Goal: Book appointment/travel/reservation

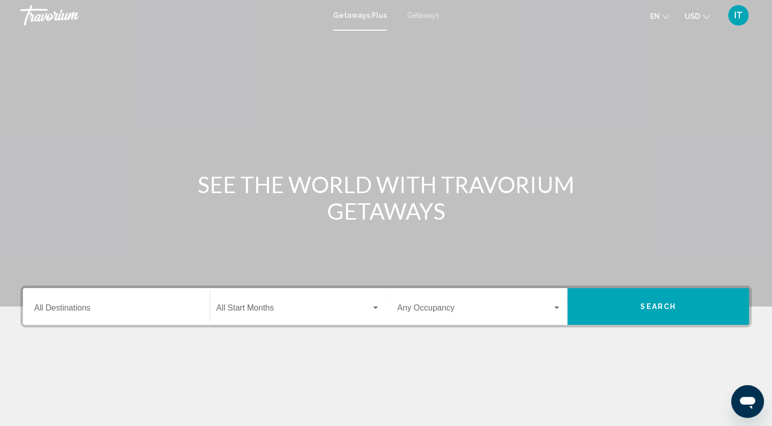
click at [704, 18] on icon "Change currency" at bounding box center [706, 16] width 7 height 7
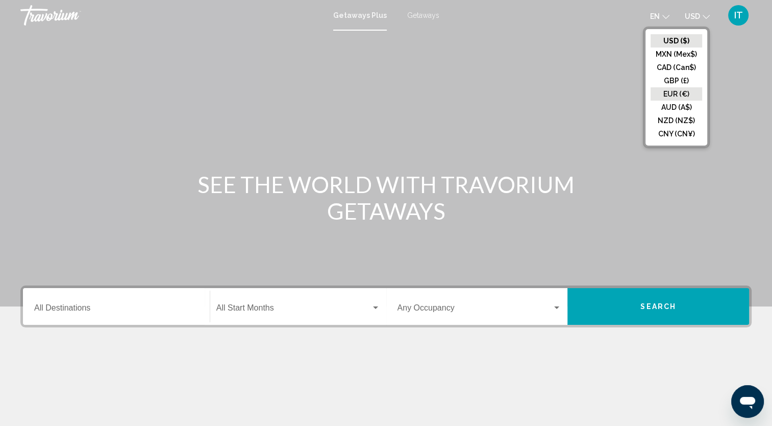
click at [680, 88] on button "EUR (€)" at bounding box center [677, 93] width 52 height 13
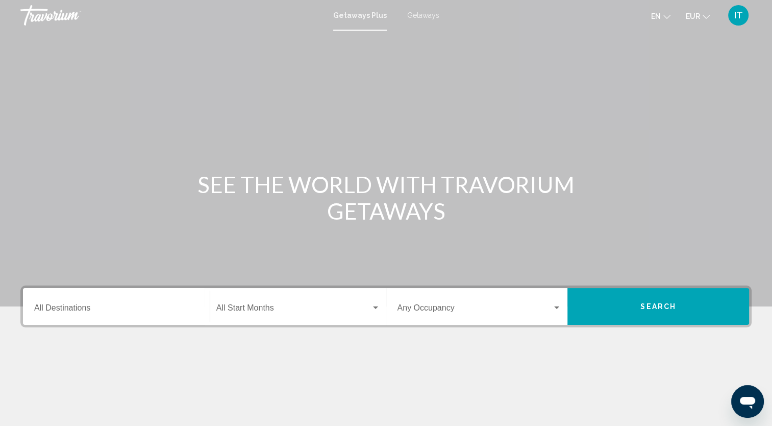
click at [426, 18] on span "Getaways" at bounding box center [423, 15] width 32 height 8
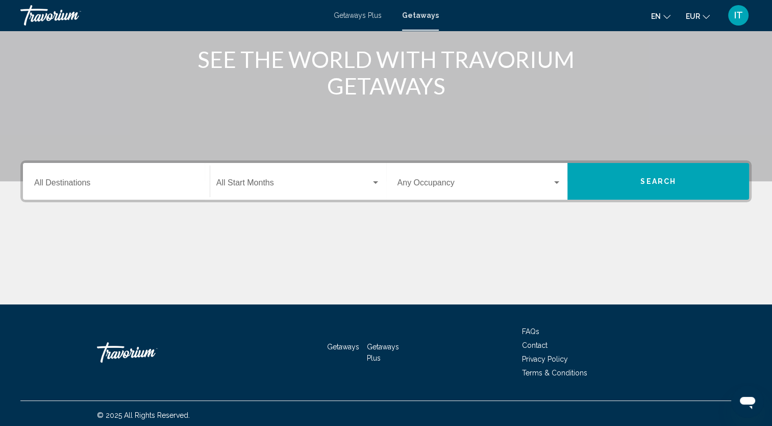
click at [120, 171] on div "Destination All Destinations" at bounding box center [116, 181] width 164 height 32
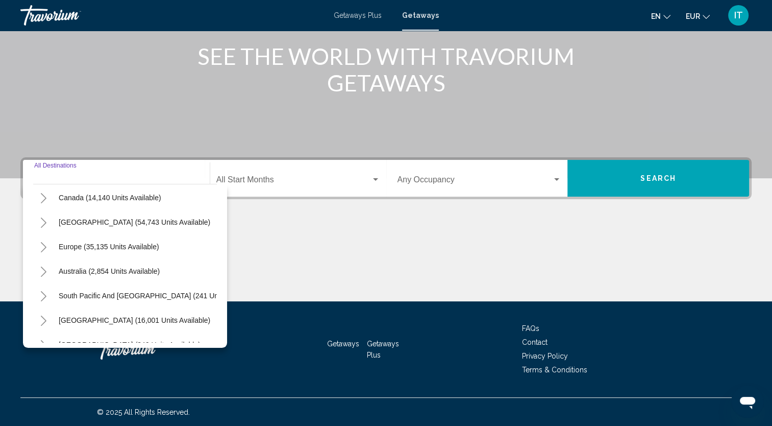
scroll to position [84, 0]
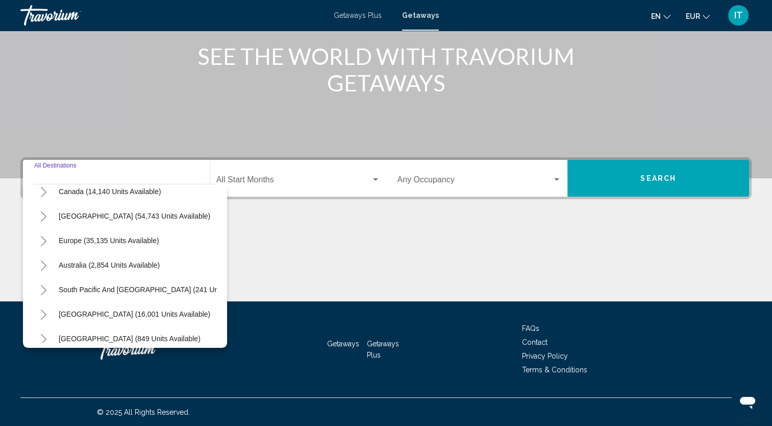
click at [46, 242] on icon "Toggle Europe (35,135 units available)" at bounding box center [44, 241] width 8 height 10
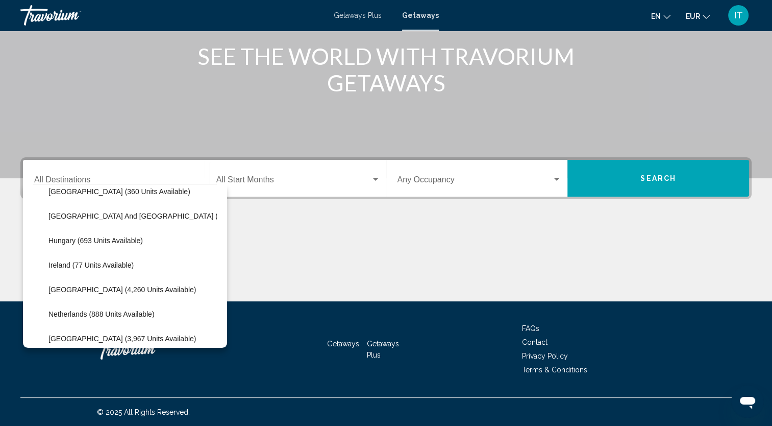
scroll to position [338, 0]
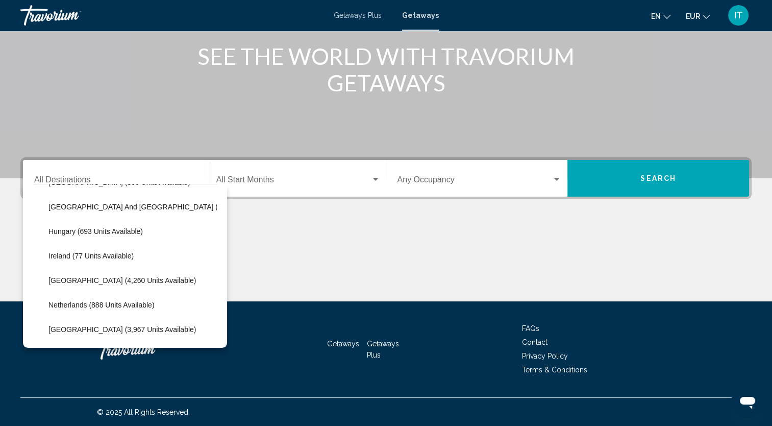
click at [104, 277] on span "[GEOGRAPHIC_DATA] (4,260 units available)" at bounding box center [121, 280] width 147 height 8
type input "**********"
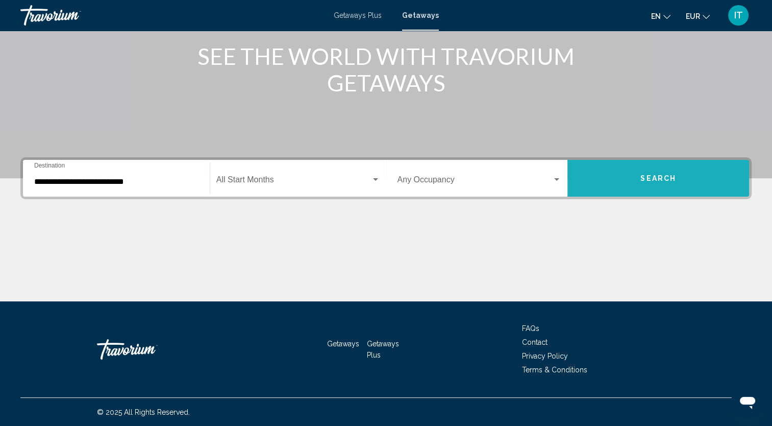
click at [663, 179] on span "Search" at bounding box center [658, 179] width 36 height 8
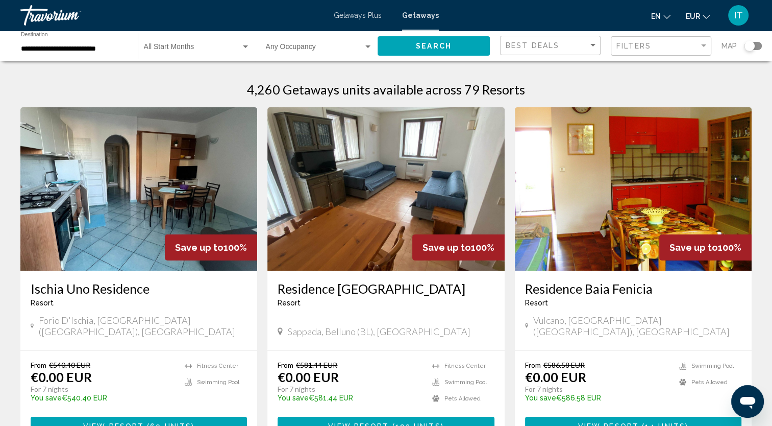
click at [753, 48] on div "Search widget" at bounding box center [750, 46] width 10 height 10
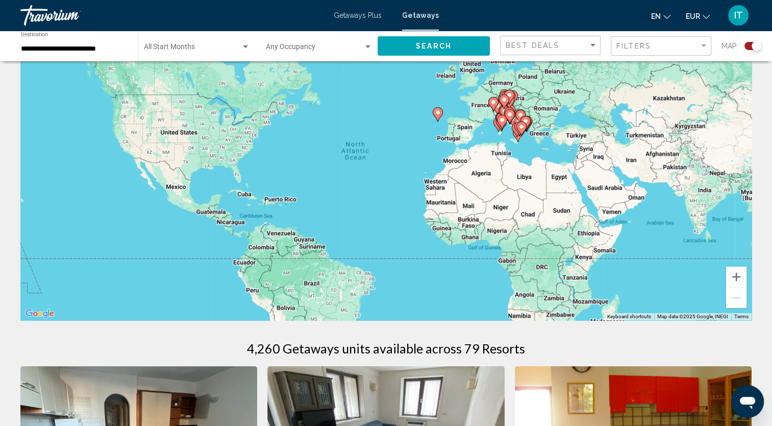
scroll to position [6, 0]
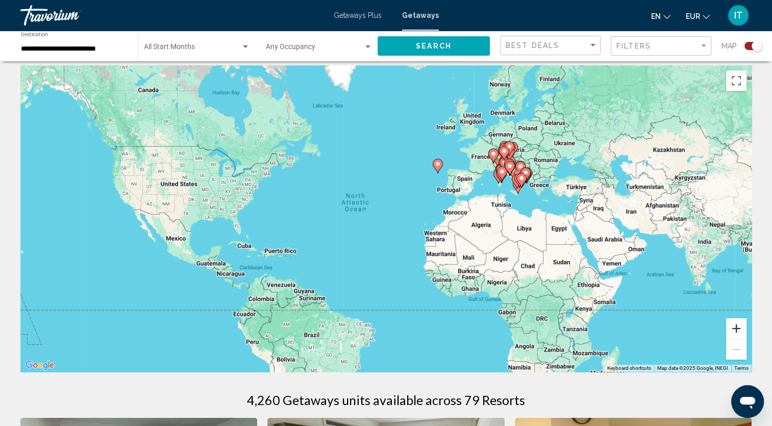
click at [735, 329] on button "Zoom in" at bounding box center [736, 328] width 20 height 20
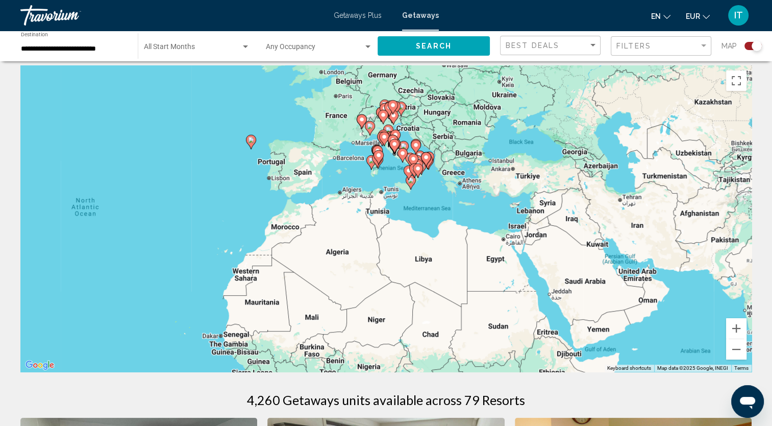
drag, startPoint x: 653, startPoint y: 275, endPoint x: 414, endPoint y: 295, distance: 239.7
click at [414, 295] on div "To activate drag with keyboard, press Alt + Enter. Once in keyboard drag state,…" at bounding box center [385, 218] width 731 height 306
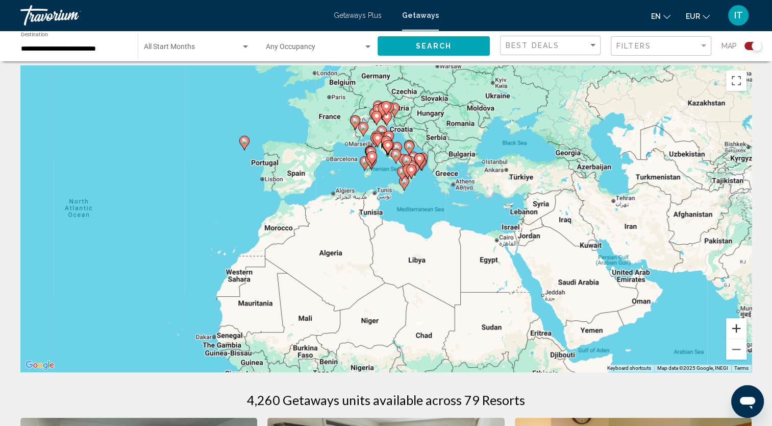
click at [733, 328] on button "Zoom in" at bounding box center [736, 328] width 20 height 20
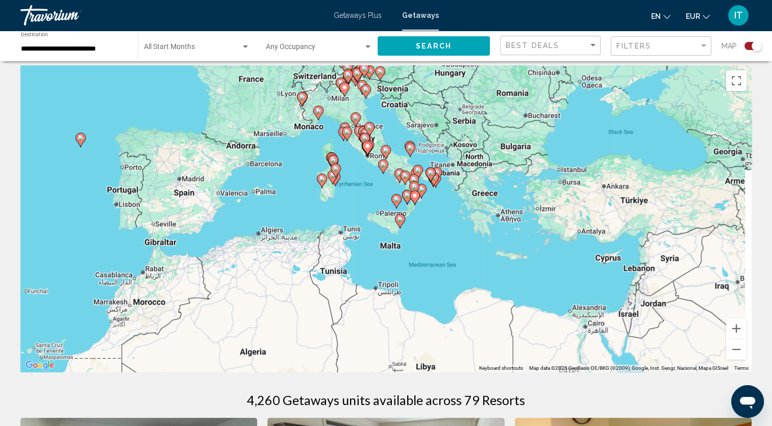
drag, startPoint x: 436, startPoint y: 223, endPoint x: 412, endPoint y: 295, distance: 75.8
click at [412, 295] on div "To activate drag with keyboard, press Alt + Enter. Once in keyboard drag state,…" at bounding box center [385, 218] width 731 height 306
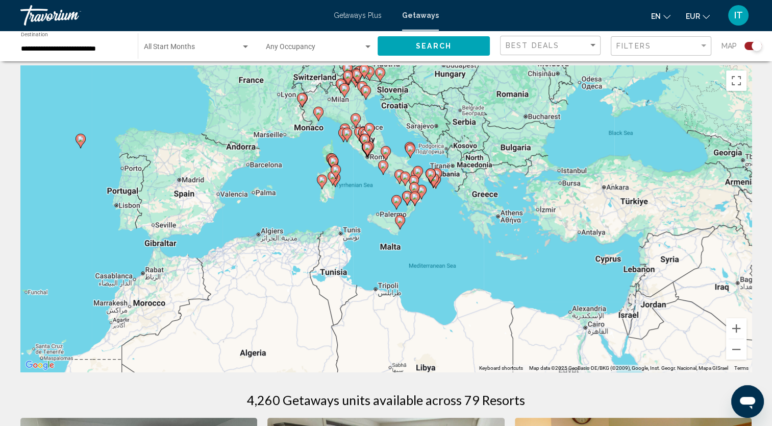
click at [79, 141] on image "Main content" at bounding box center [81, 139] width 6 height 6
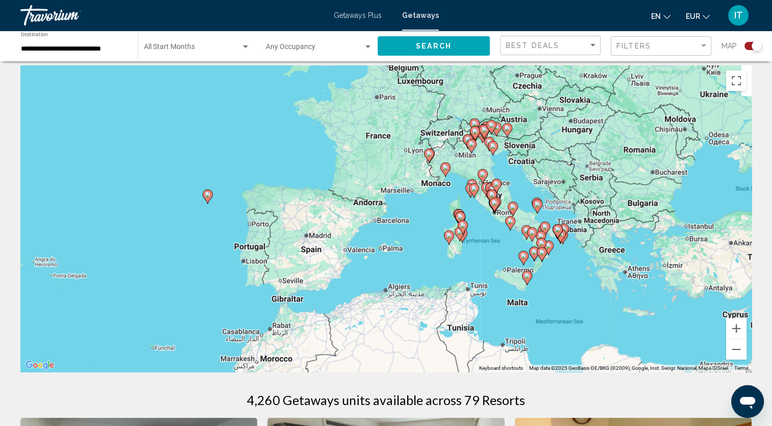
drag, startPoint x: 286, startPoint y: 226, endPoint x: 108, endPoint y: 213, distance: 178.6
click at [108, 213] on div "To activate drag with keyboard, press Alt + Enter. Once in keyboard drag state,…" at bounding box center [385, 218] width 731 height 306
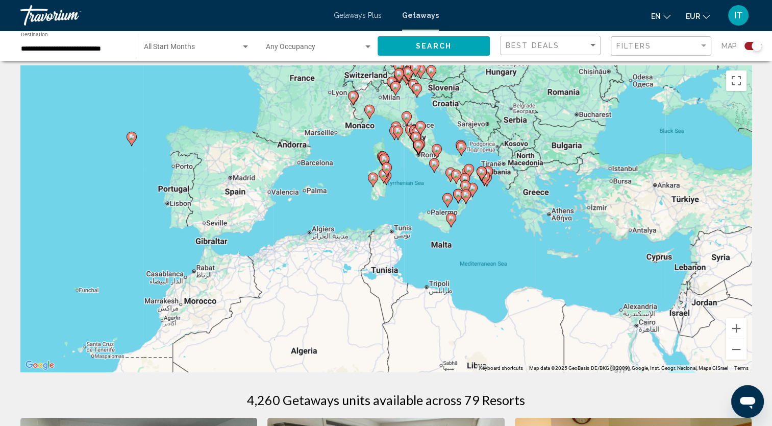
drag, startPoint x: 180, startPoint y: 244, endPoint x: 120, endPoint y: 202, distance: 72.5
click at [120, 202] on div "To activate drag with keyboard, press Alt + Enter. Once in keyboard drag state,…" at bounding box center [385, 218] width 731 height 306
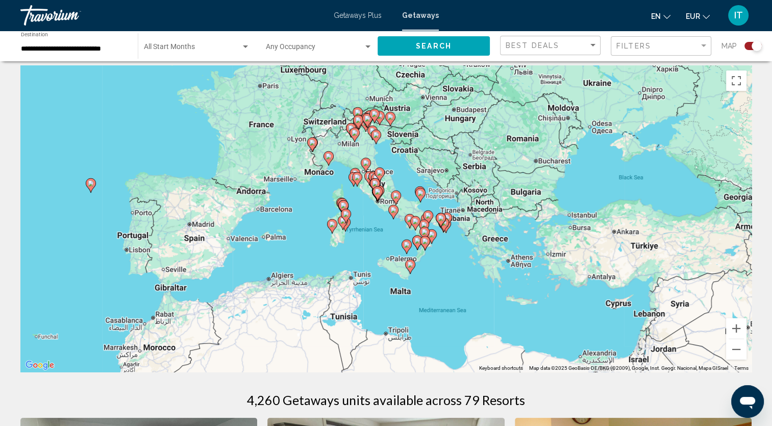
drag, startPoint x: 498, startPoint y: 248, endPoint x: 468, endPoint y: 300, distance: 59.4
click at [468, 300] on div "To activate drag with keyboard, press Alt + Enter. Once in keyboard drag state,…" at bounding box center [385, 218] width 731 height 306
click at [737, 327] on button "Zoom in" at bounding box center [736, 328] width 20 height 20
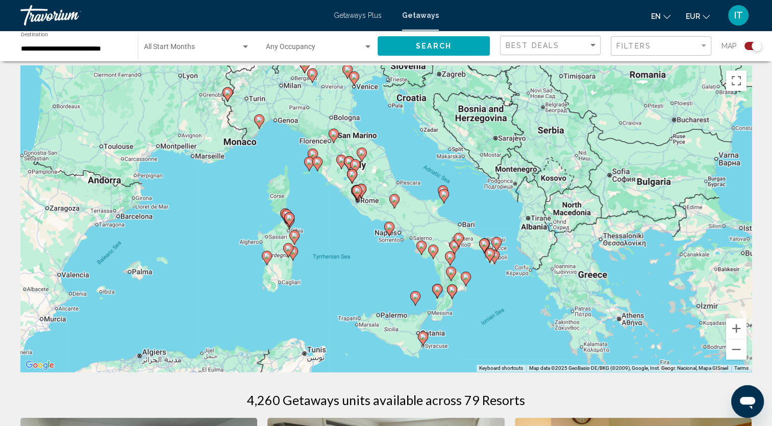
drag, startPoint x: 556, startPoint y: 316, endPoint x: 544, endPoint y: 333, distance: 20.5
click at [544, 333] on div "To activate drag with keyboard, press Alt + Enter. Once in keyboard drag state,…" at bounding box center [385, 218] width 731 height 306
click at [420, 337] on image "Main content" at bounding box center [423, 336] width 6 height 6
type input "**********"
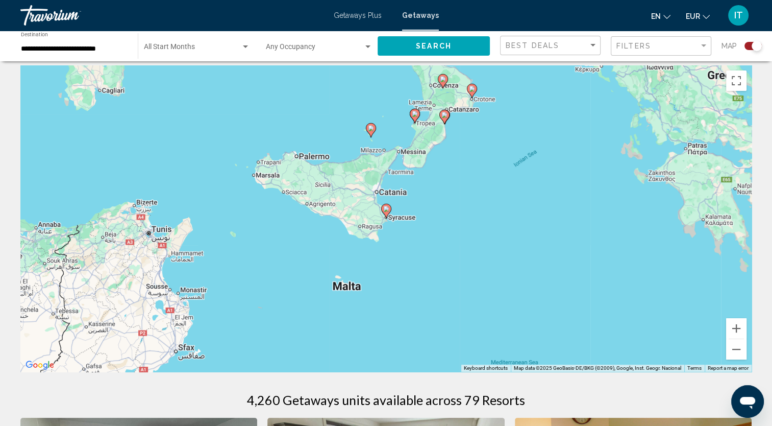
click at [385, 207] on image "Main content" at bounding box center [386, 209] width 6 height 6
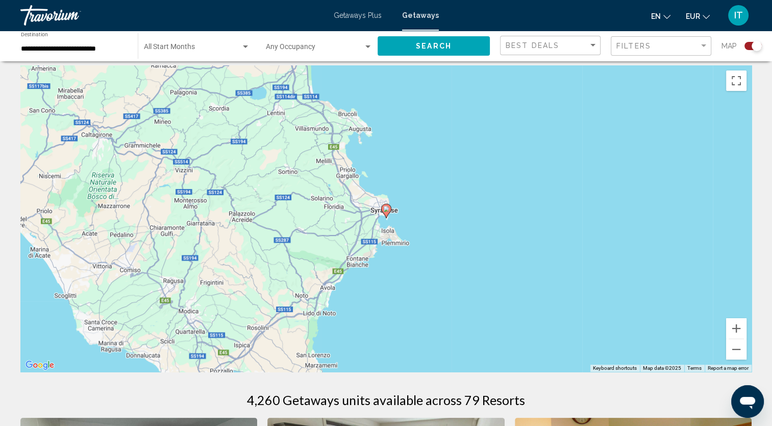
click at [385, 207] on image "Main content" at bounding box center [386, 209] width 6 height 6
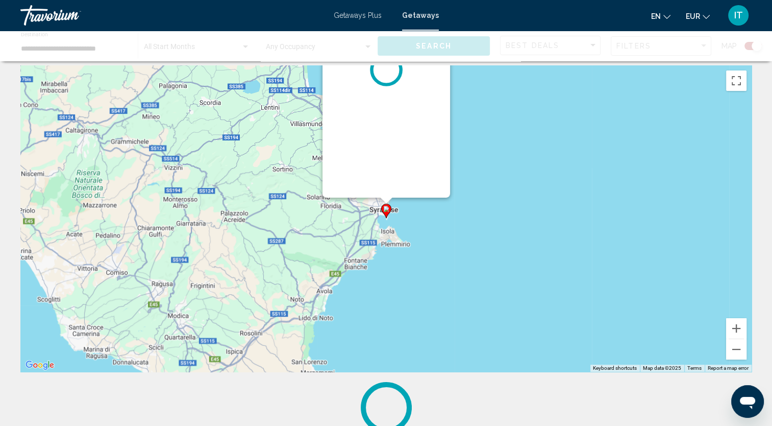
scroll to position [0, 0]
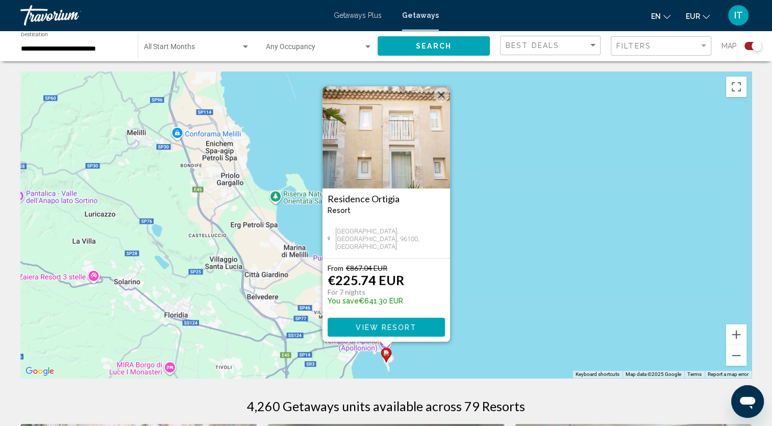
click at [441, 91] on button "Close" at bounding box center [441, 94] width 15 height 15
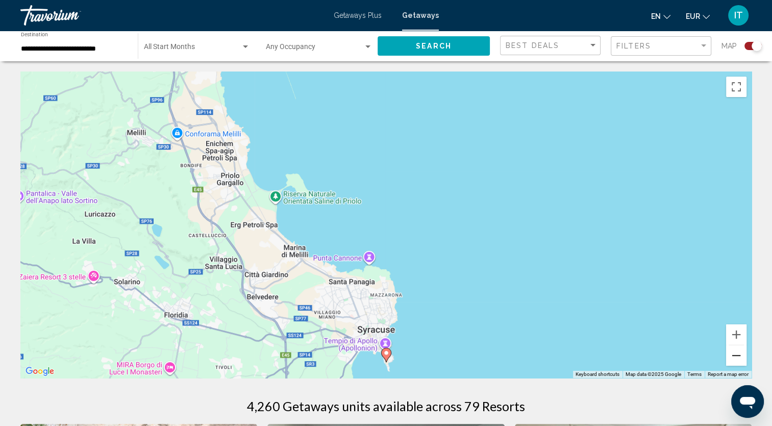
click at [733, 356] on button "Zoom out" at bounding box center [736, 355] width 20 height 20
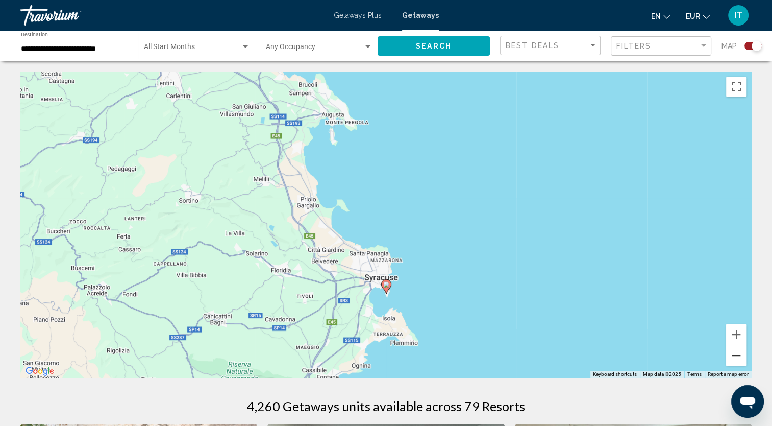
click at [733, 356] on button "Zoom out" at bounding box center [736, 355] width 20 height 20
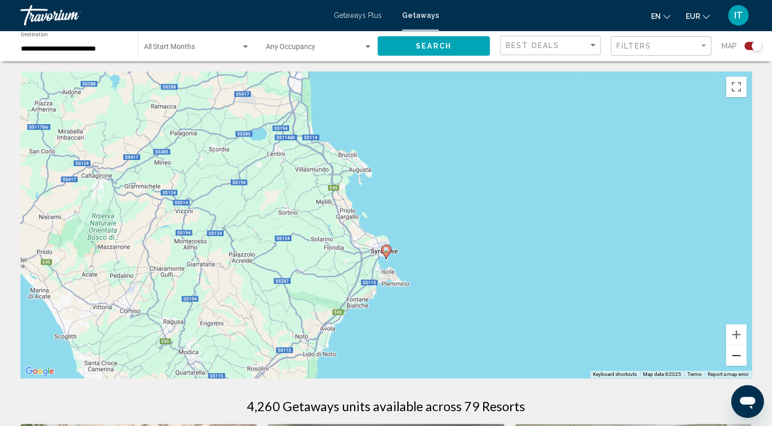
click at [733, 356] on button "Zoom out" at bounding box center [736, 355] width 20 height 20
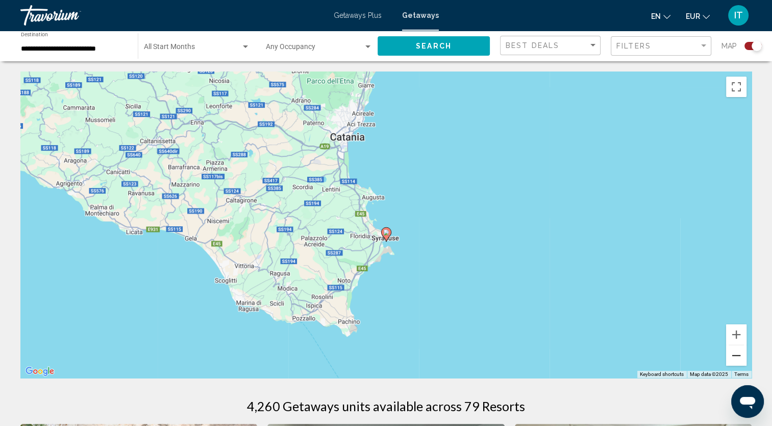
click at [730, 355] on button "Zoom out" at bounding box center [736, 355] width 20 height 20
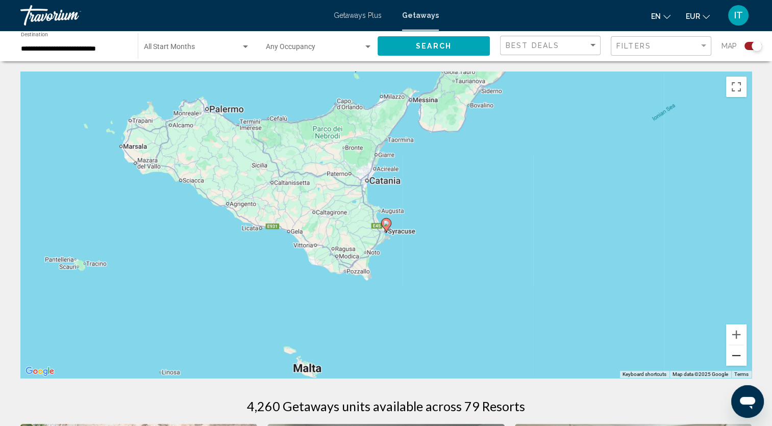
click at [731, 355] on button "Zoom out" at bounding box center [736, 355] width 20 height 20
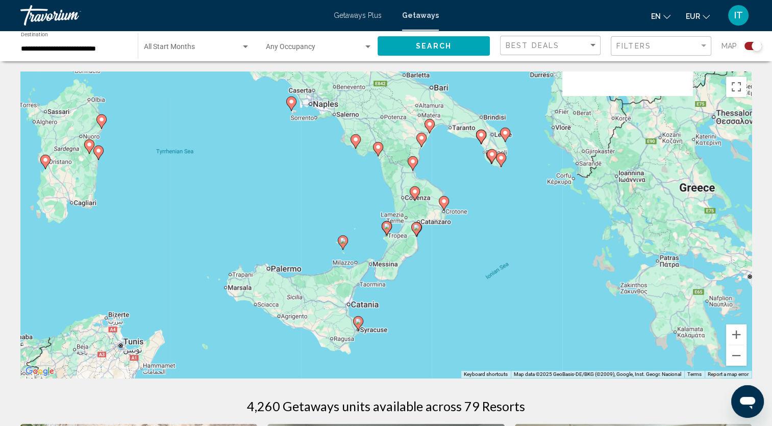
drag, startPoint x: 568, startPoint y: 236, endPoint x: 539, endPoint y: 341, distance: 109.6
click at [539, 341] on div "To activate drag with keyboard, press Alt + Enter. Once in keyboard drag state,…" at bounding box center [385, 224] width 731 height 306
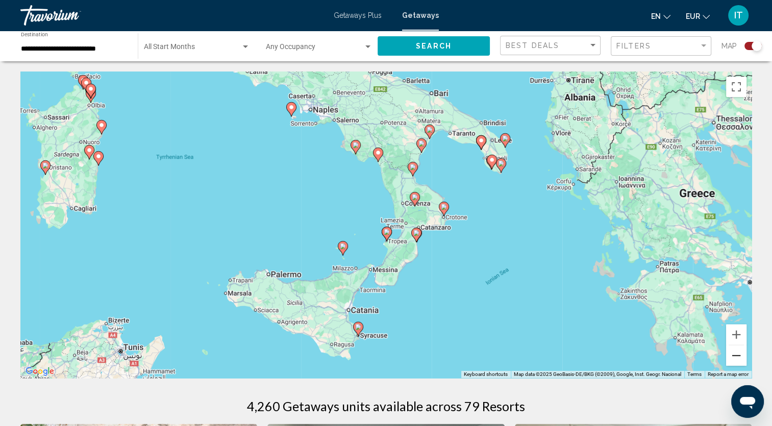
click at [739, 360] on button "Zoom out" at bounding box center [736, 355] width 20 height 20
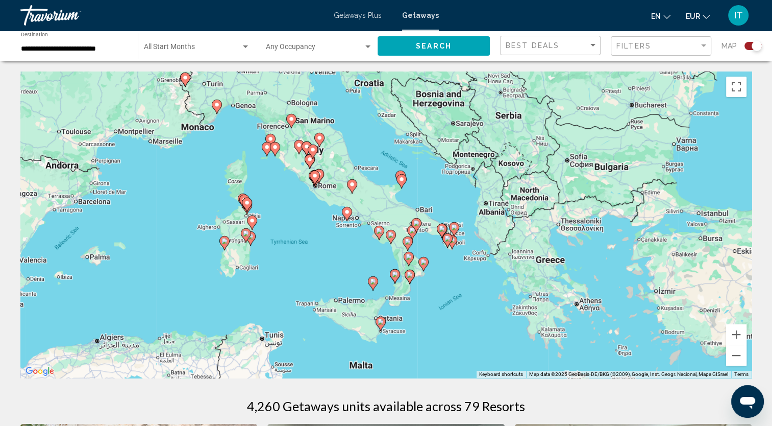
drag, startPoint x: 515, startPoint y: 289, endPoint x: 525, endPoint y: 341, distance: 53.4
click at [525, 341] on div "To activate drag with keyboard, press Alt + Enter. Once in keyboard drag state,…" at bounding box center [385, 224] width 731 height 306
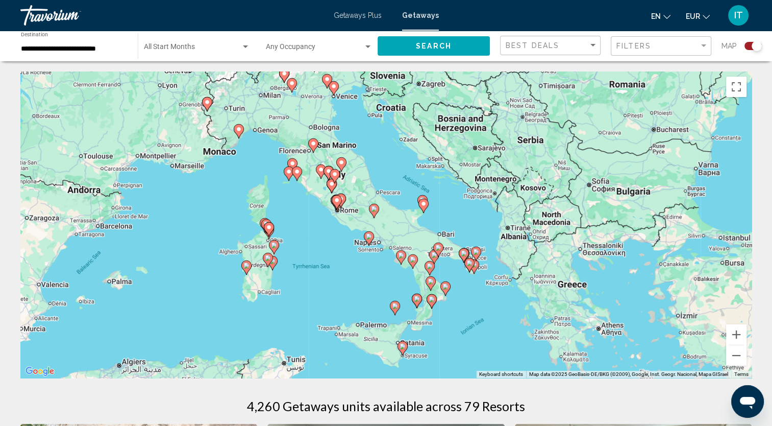
drag, startPoint x: 490, startPoint y: 324, endPoint x: 513, endPoint y: 348, distance: 33.6
click at [513, 348] on div "To activate drag with keyboard, press Alt + Enter. Once in keyboard drag state,…" at bounding box center [385, 224] width 731 height 306
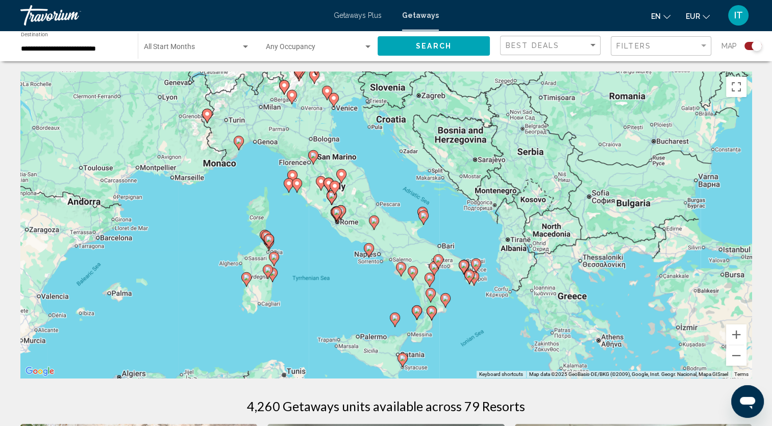
drag, startPoint x: 512, startPoint y: 339, endPoint x: 512, endPoint y: 352, distance: 12.8
click at [512, 352] on div "To activate drag with keyboard, press Alt + Enter. Once in keyboard drag state,…" at bounding box center [385, 224] width 731 height 306
click at [743, 363] on button "Zoom out" at bounding box center [736, 355] width 20 height 20
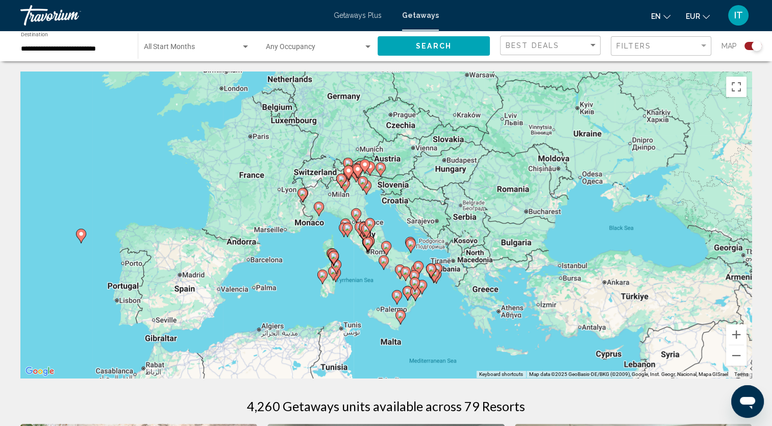
drag, startPoint x: 529, startPoint y: 295, endPoint x: 535, endPoint y: 325, distance: 30.2
click at [535, 325] on div "To activate drag with keyboard, press Alt + Enter. Once in keyboard drag state,…" at bounding box center [385, 224] width 731 height 306
click at [735, 335] on button "Zoom in" at bounding box center [736, 334] width 20 height 20
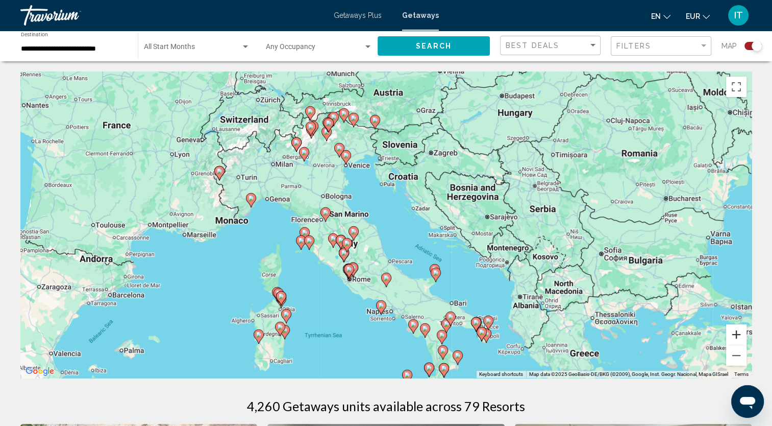
click at [735, 335] on button "Zoom in" at bounding box center [736, 334] width 20 height 20
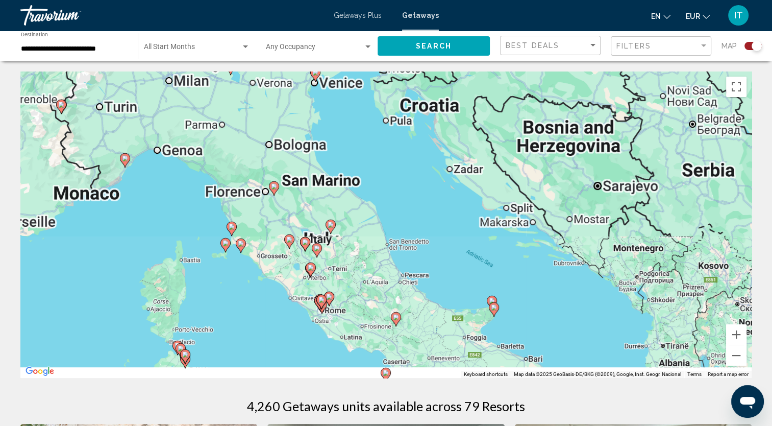
drag, startPoint x: 514, startPoint y: 317, endPoint x: 547, endPoint y: 234, distance: 89.8
click at [547, 234] on div "To activate drag with keyboard, press Alt + Enter. Once in keyboard drag state,…" at bounding box center [385, 224] width 731 height 306
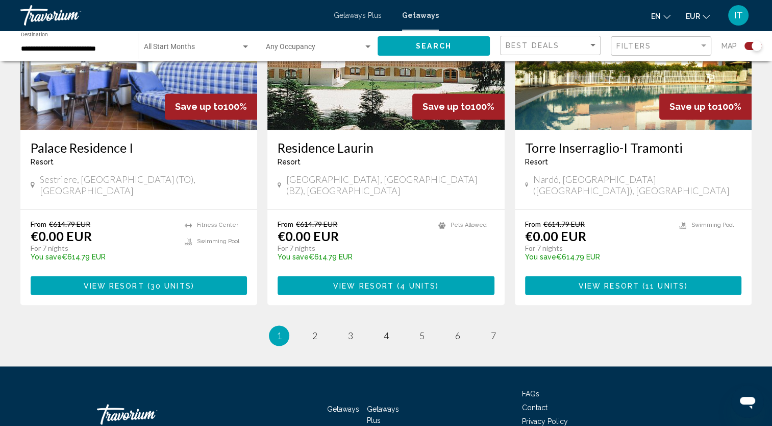
scroll to position [1552, 0]
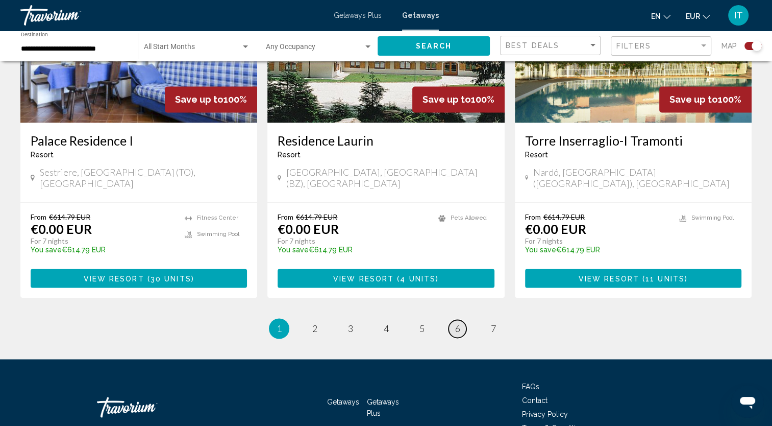
click at [455, 323] on span "6" at bounding box center [457, 328] width 5 height 11
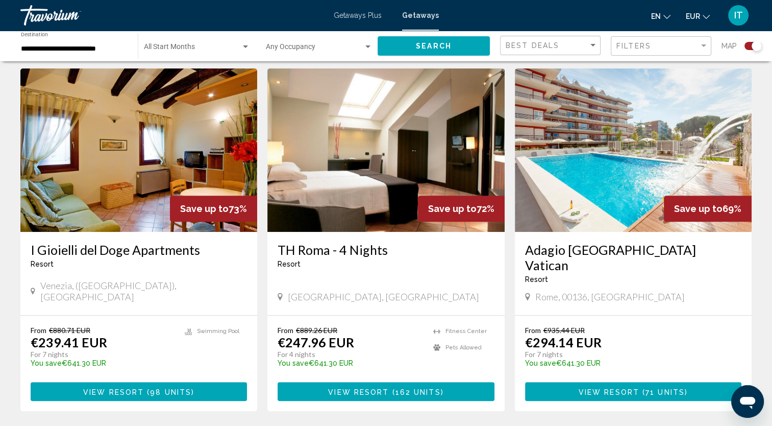
scroll to position [364, 0]
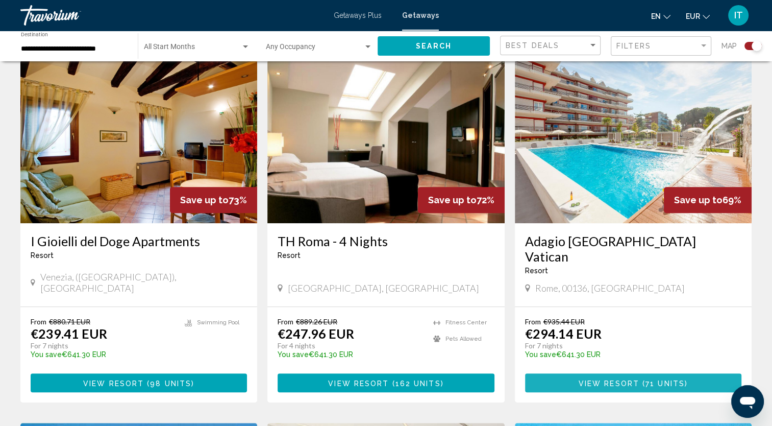
click at [640, 379] on span "Main content" at bounding box center [640, 383] width 3 height 8
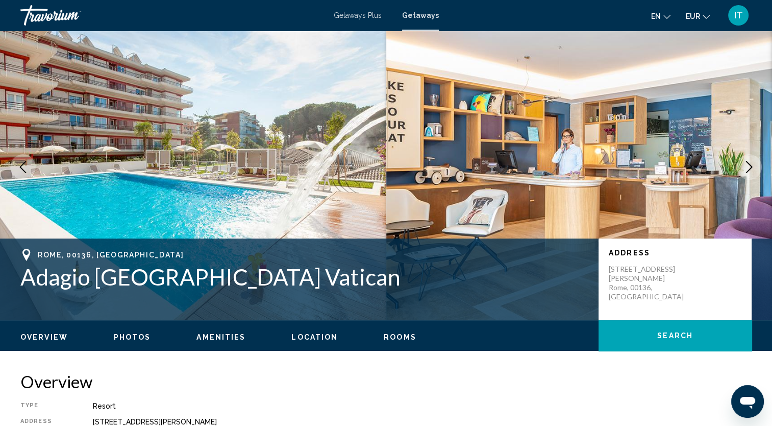
scroll to position [26, 0]
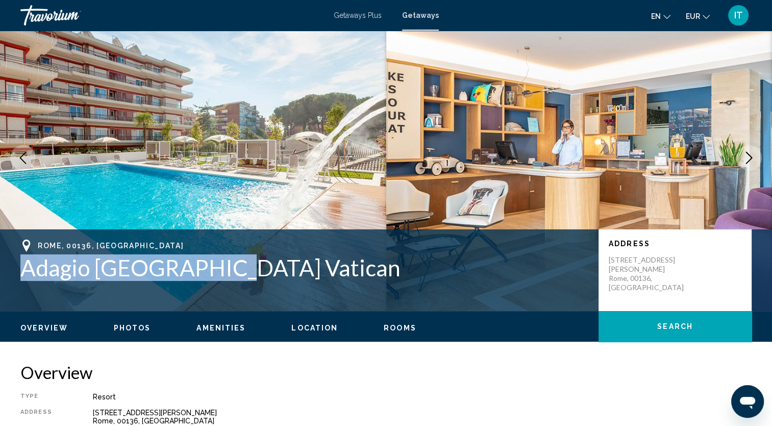
drag, startPoint x: 269, startPoint y: 270, endPoint x: 16, endPoint y: 271, distance: 252.6
click at [16, 271] on div "[GEOGRAPHIC_DATA] Vatican Address [STREET_ADDRESS][PERSON_NAME]" at bounding box center [386, 269] width 772 height 61
copy h1 "Adagio [GEOGRAPHIC_DATA] Vatican"
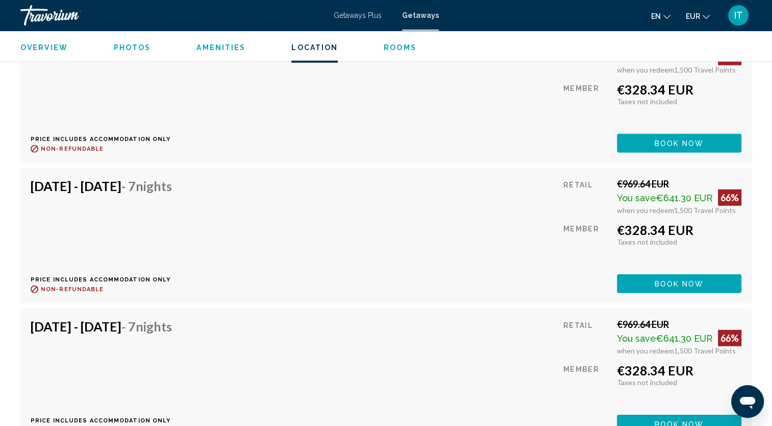
scroll to position [2707, 0]
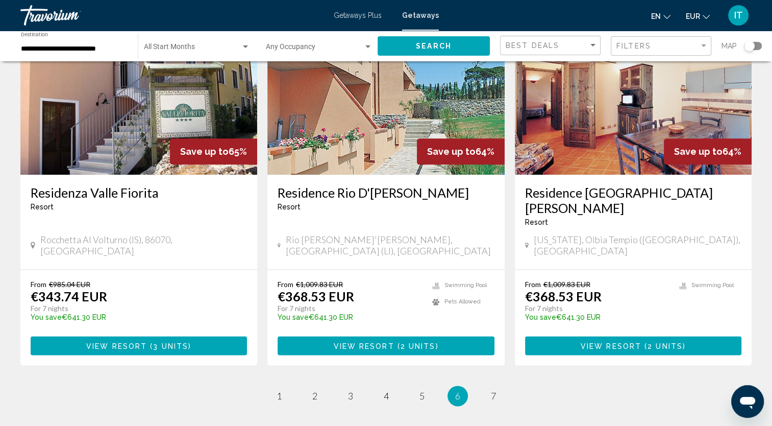
scroll to position [1236, 0]
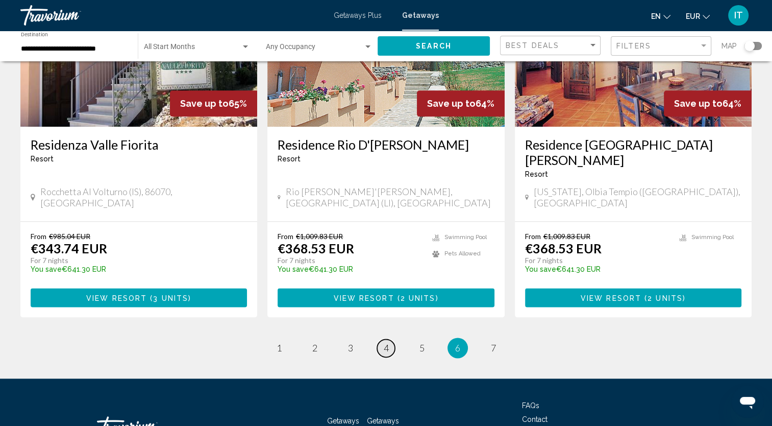
click at [387, 342] on span "4" at bounding box center [386, 347] width 5 height 11
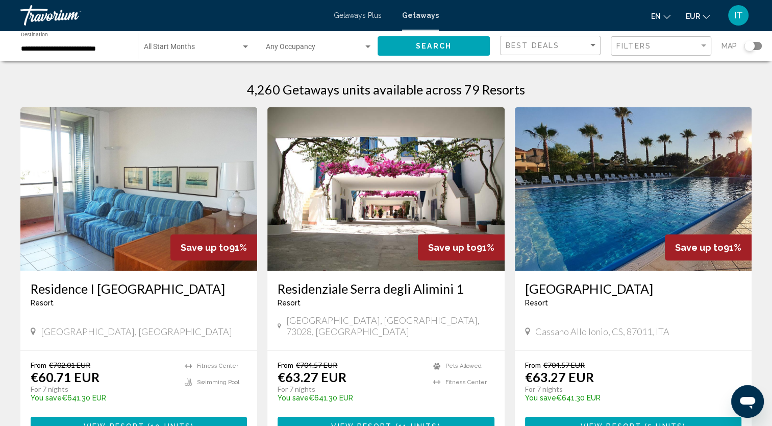
click at [639, 289] on h3 "[GEOGRAPHIC_DATA]" at bounding box center [633, 288] width 216 height 15
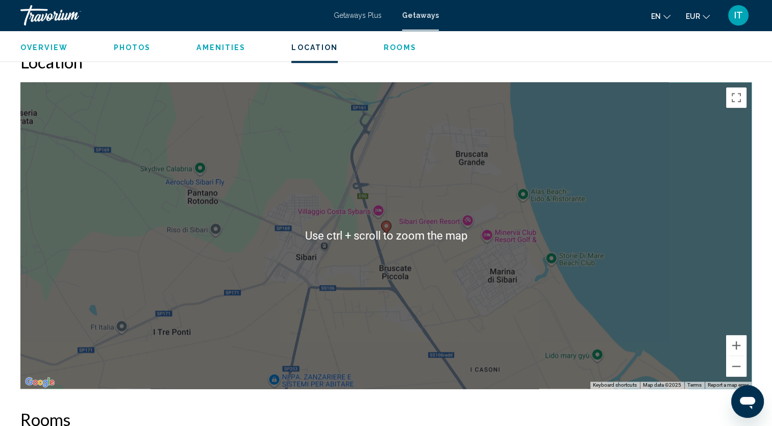
scroll to position [1271, 0]
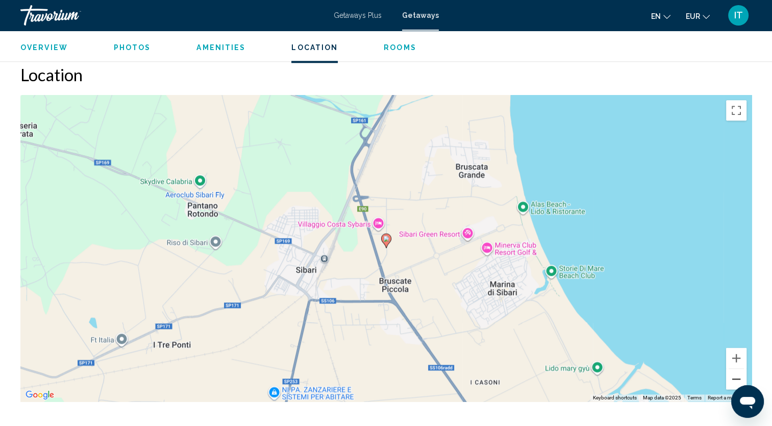
click at [742, 368] on button "Zoom out" at bounding box center [736, 378] width 20 height 20
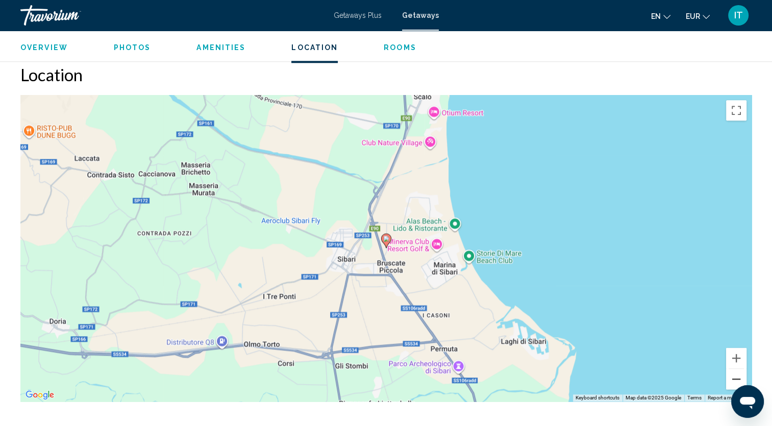
click at [742, 368] on button "Zoom out" at bounding box center [736, 378] width 20 height 20
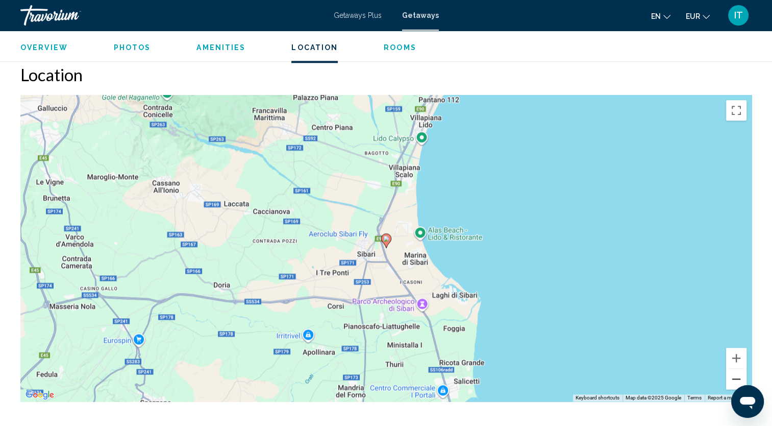
click at [742, 368] on button "Zoom out" at bounding box center [736, 378] width 20 height 20
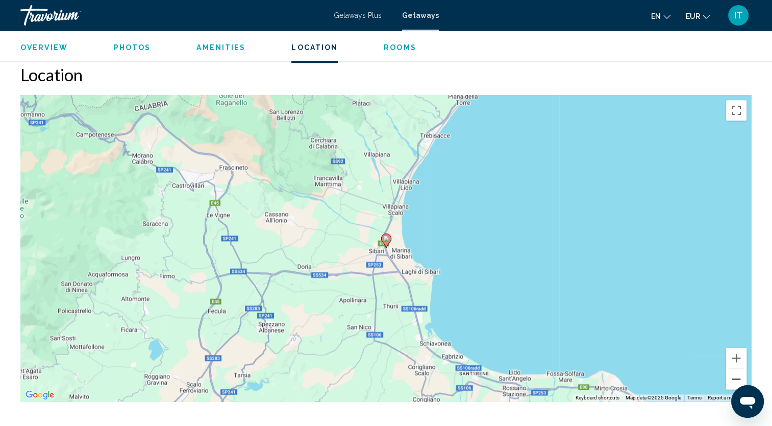
click at [742, 368] on button "Zoom out" at bounding box center [736, 378] width 20 height 20
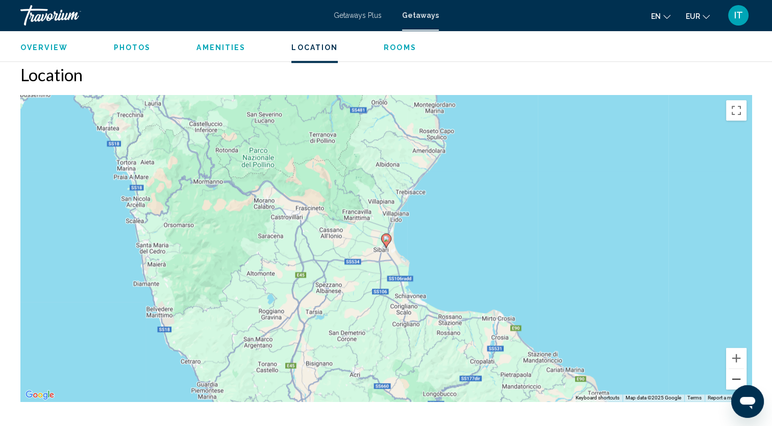
click at [742, 368] on button "Zoom out" at bounding box center [736, 378] width 20 height 20
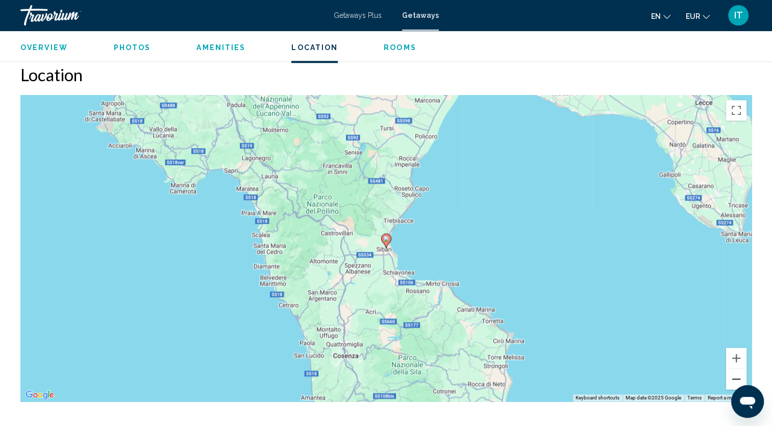
click at [742, 368] on button "Zoom out" at bounding box center [736, 378] width 20 height 20
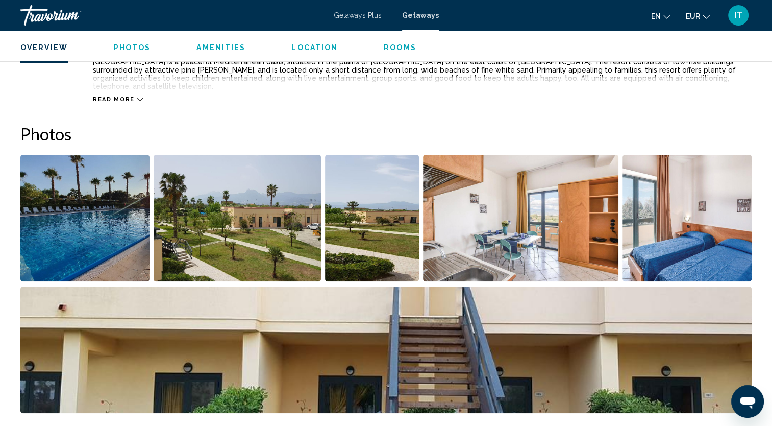
scroll to position [0, 0]
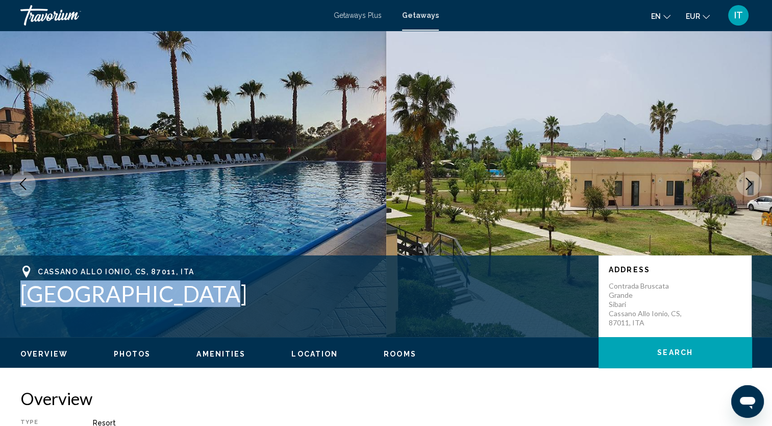
drag, startPoint x: 251, startPoint y: 312, endPoint x: 19, endPoint y: 295, distance: 231.8
click at [19, 295] on div "[PERSON_NAME] allo Ionio, CS, 87011, ITA [GEOGRAPHIC_DATA] Address [GEOGRAPHIC_…" at bounding box center [386, 295] width 772 height 61
copy h1 "[GEOGRAPHIC_DATA]"
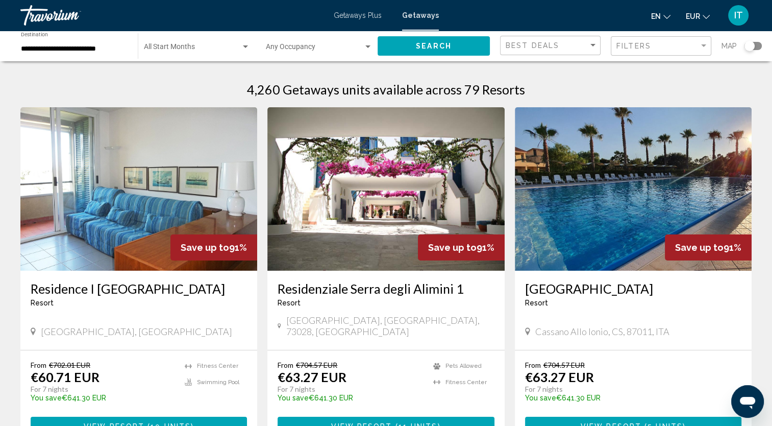
scroll to position [122, 0]
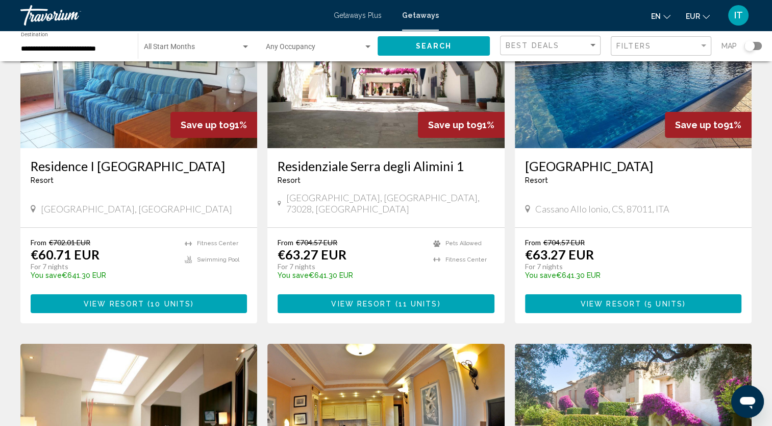
click at [139, 300] on span "View Resort" at bounding box center [114, 304] width 61 height 8
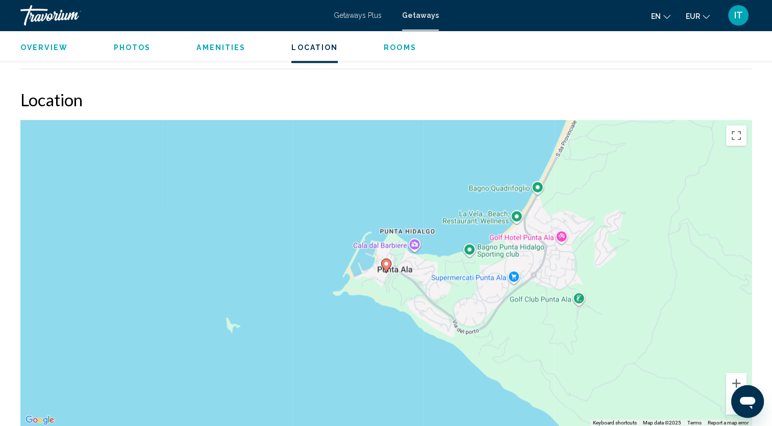
scroll to position [1565, 0]
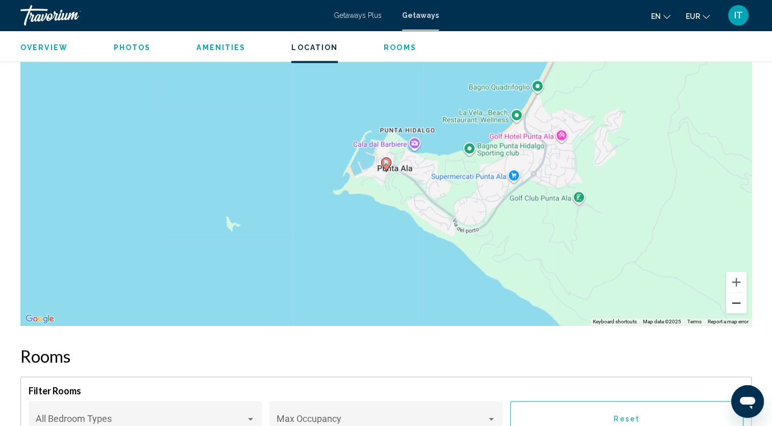
click at [737, 297] on button "Zoom out" at bounding box center [736, 302] width 20 height 20
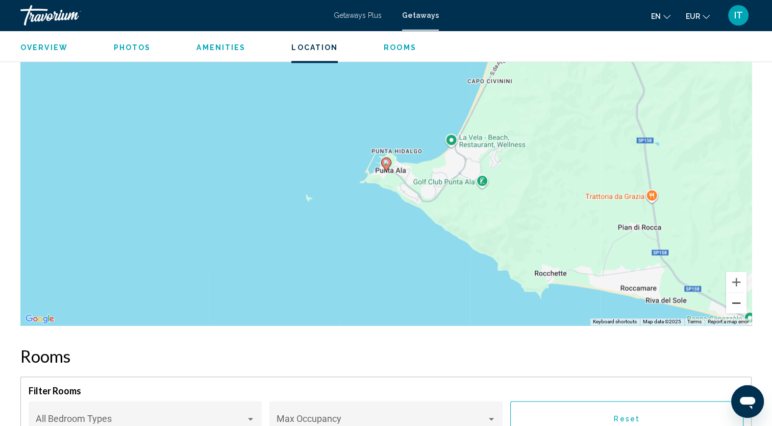
click at [737, 297] on button "Zoom out" at bounding box center [736, 302] width 20 height 20
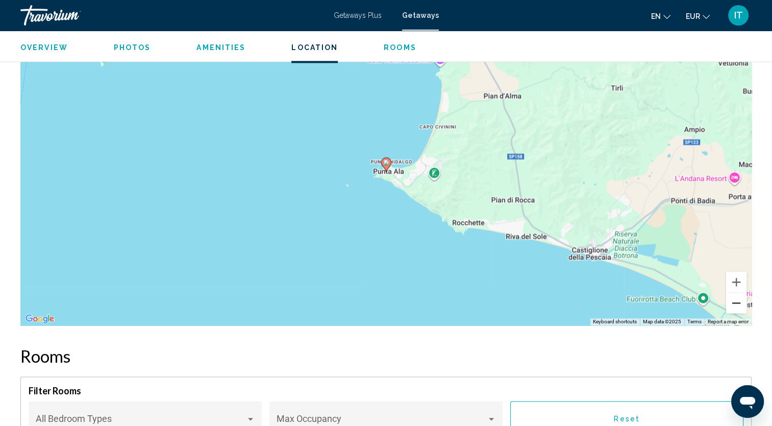
click at [737, 297] on button "Zoom out" at bounding box center [736, 302] width 20 height 20
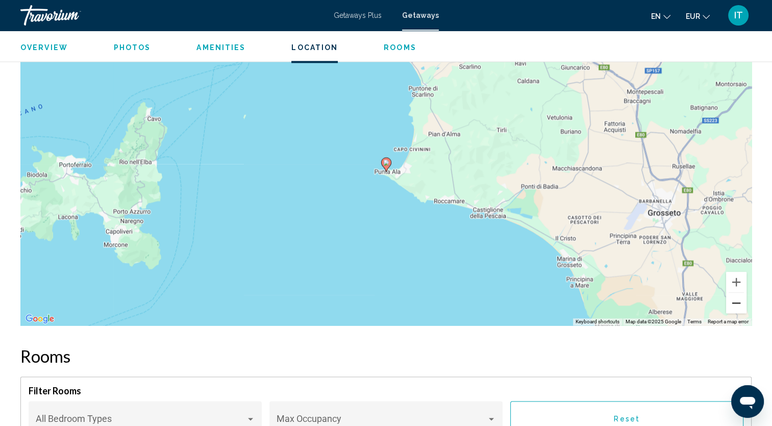
click at [737, 297] on button "Zoom out" at bounding box center [736, 302] width 20 height 20
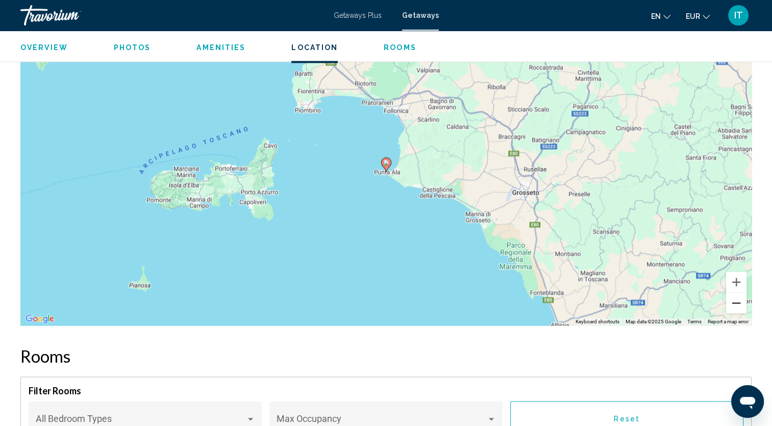
click at [737, 297] on button "Zoom out" at bounding box center [736, 302] width 20 height 20
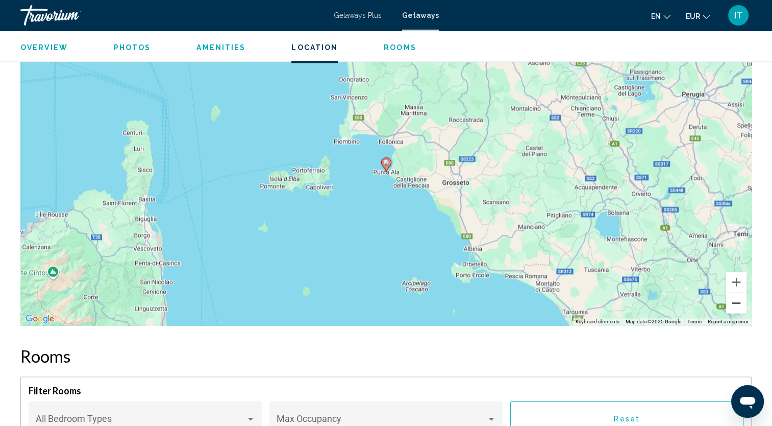
click at [737, 297] on button "Zoom out" at bounding box center [736, 302] width 20 height 20
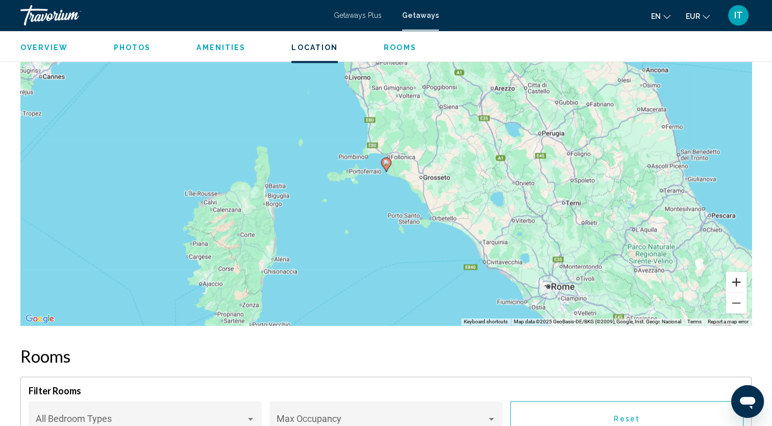
click at [735, 285] on button "Zoom in" at bounding box center [736, 281] width 20 height 20
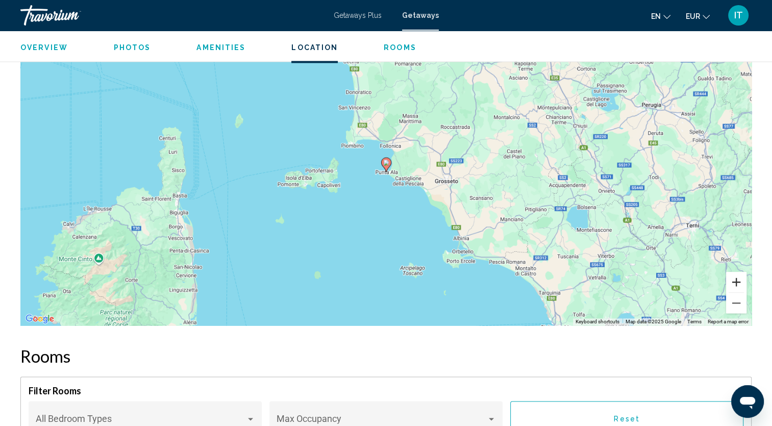
click at [735, 285] on button "Zoom in" at bounding box center [736, 281] width 20 height 20
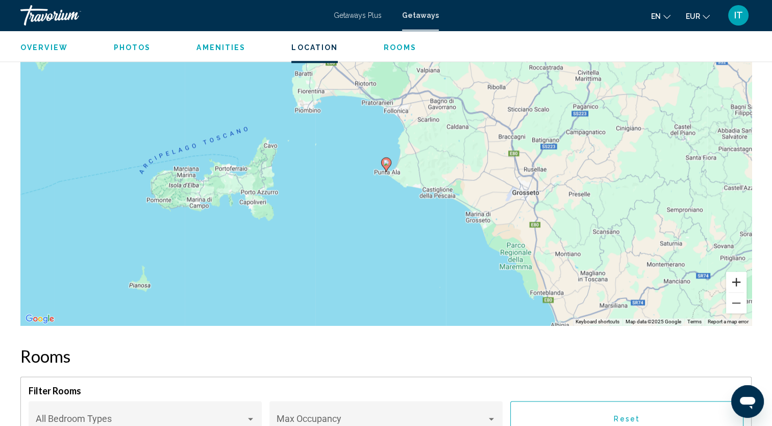
click at [735, 285] on button "Zoom in" at bounding box center [736, 281] width 20 height 20
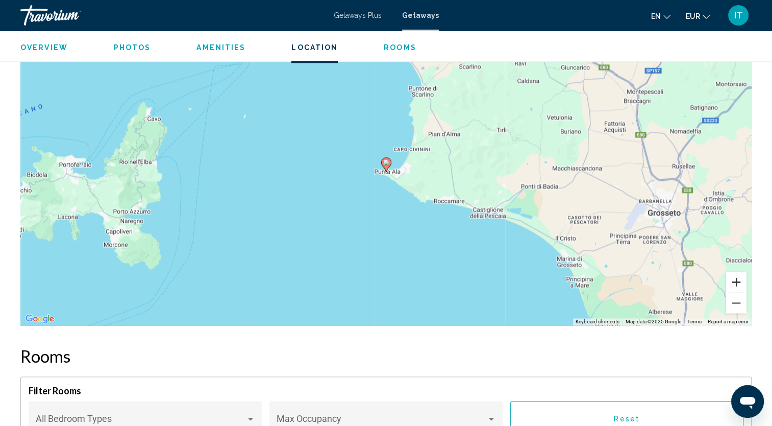
click at [735, 285] on button "Zoom in" at bounding box center [736, 281] width 20 height 20
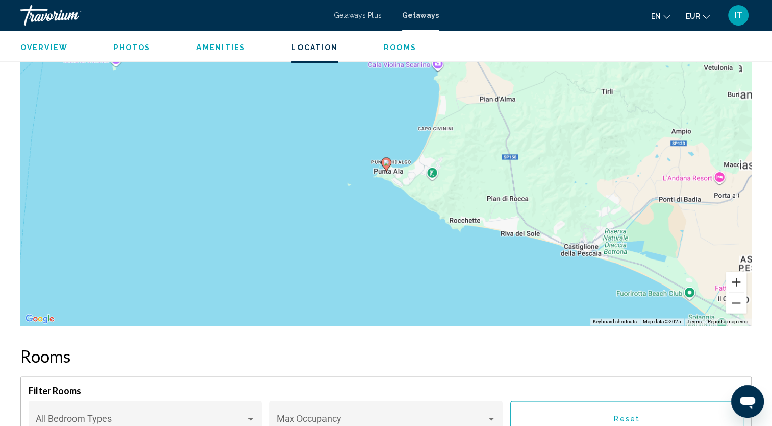
click at [735, 285] on button "Zoom in" at bounding box center [736, 281] width 20 height 20
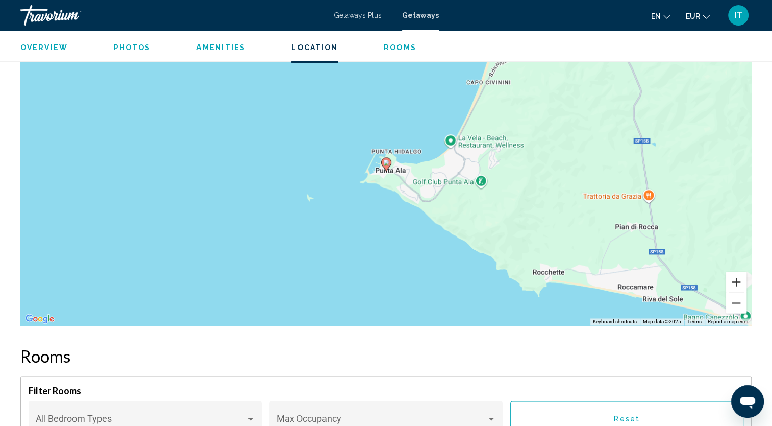
click at [735, 285] on button "Zoom in" at bounding box center [736, 281] width 20 height 20
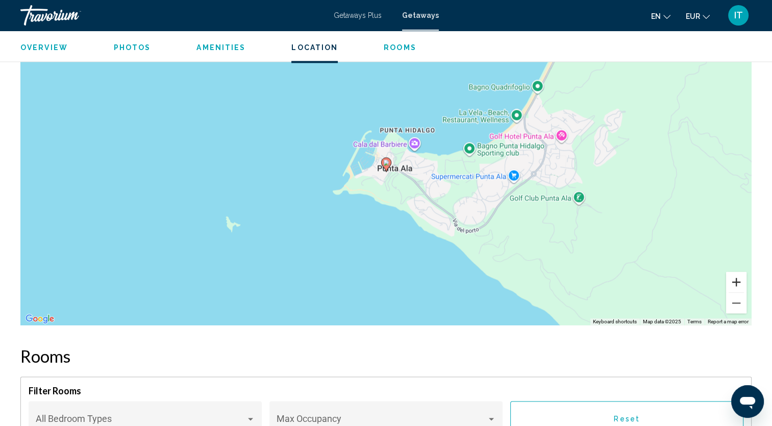
click at [735, 285] on button "Zoom in" at bounding box center [736, 281] width 20 height 20
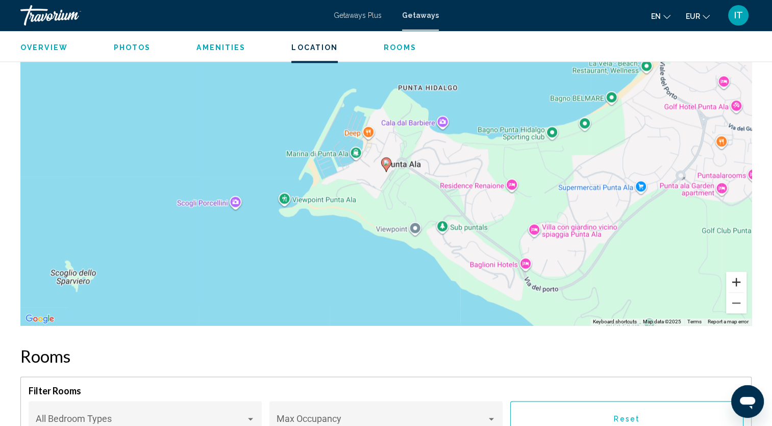
click at [735, 285] on button "Zoom in" at bounding box center [736, 281] width 20 height 20
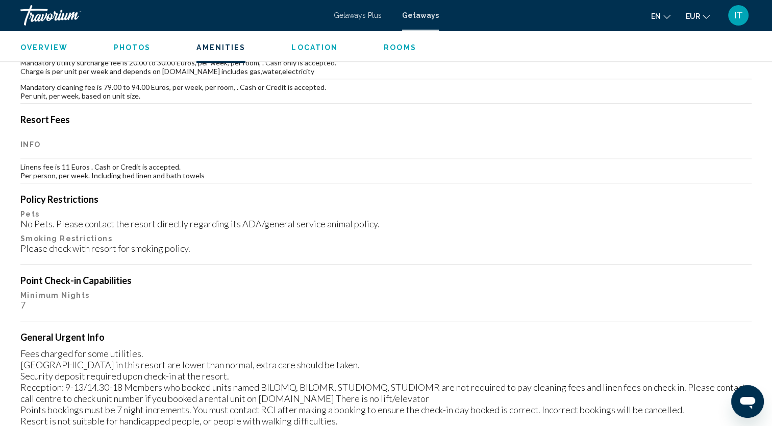
scroll to position [356, 0]
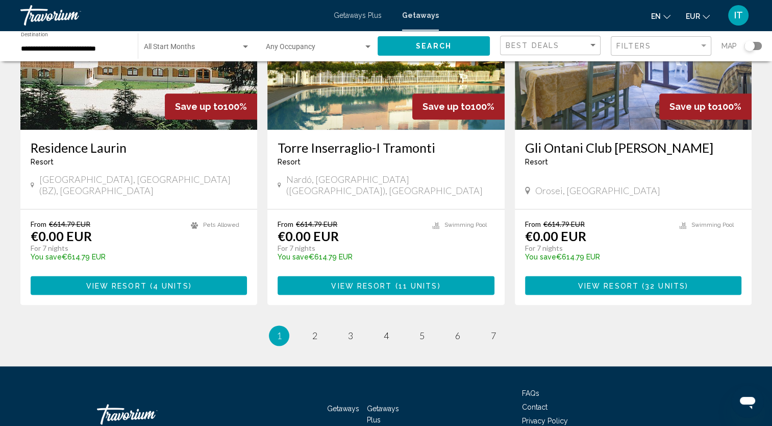
scroll to position [1236, 0]
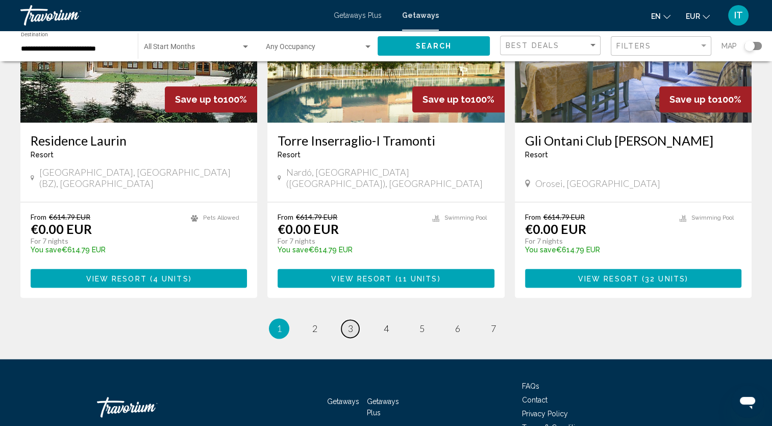
click at [357, 319] on link "page 3" at bounding box center [350, 328] width 18 height 18
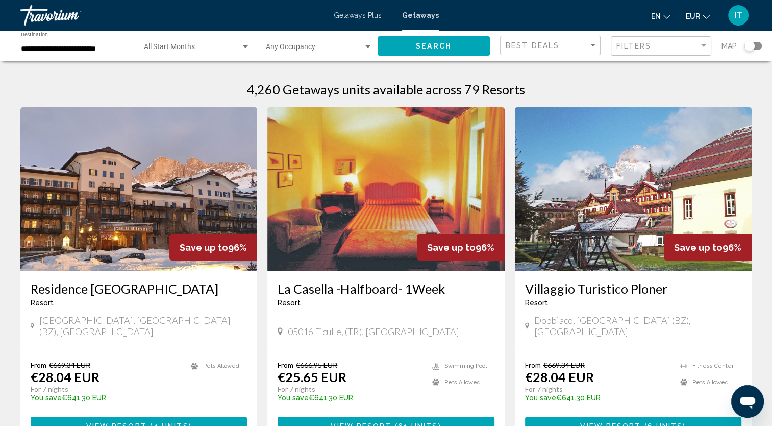
click at [167, 422] on span "4 units" at bounding box center [171, 426] width 36 height 8
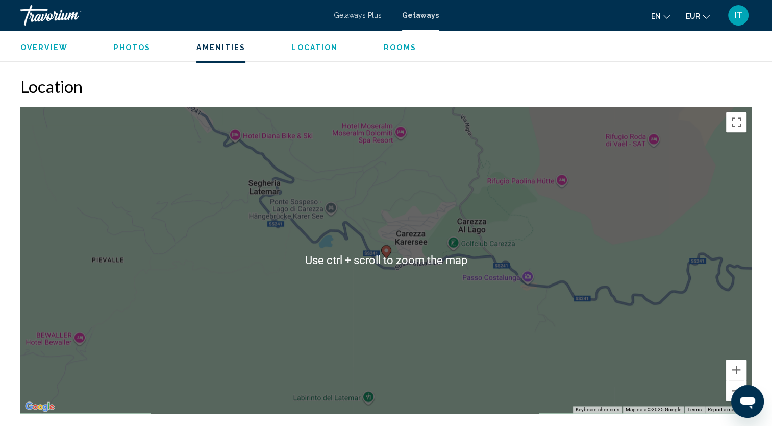
scroll to position [1269, 0]
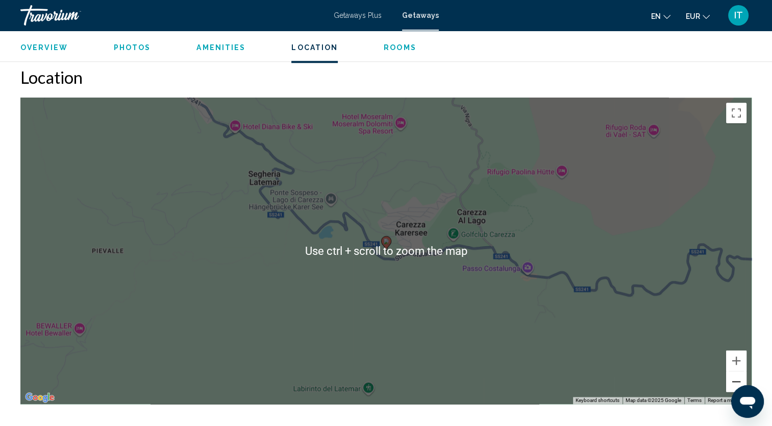
click at [742, 376] on button "Zoom out" at bounding box center [736, 381] width 20 height 20
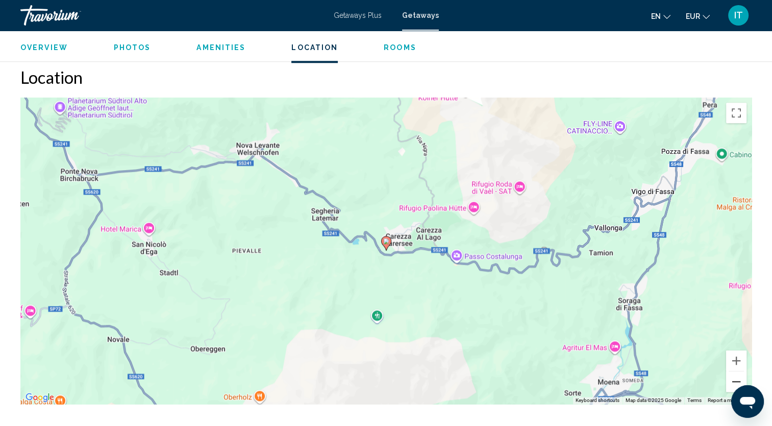
click at [740, 375] on button "Zoom out" at bounding box center [736, 381] width 20 height 20
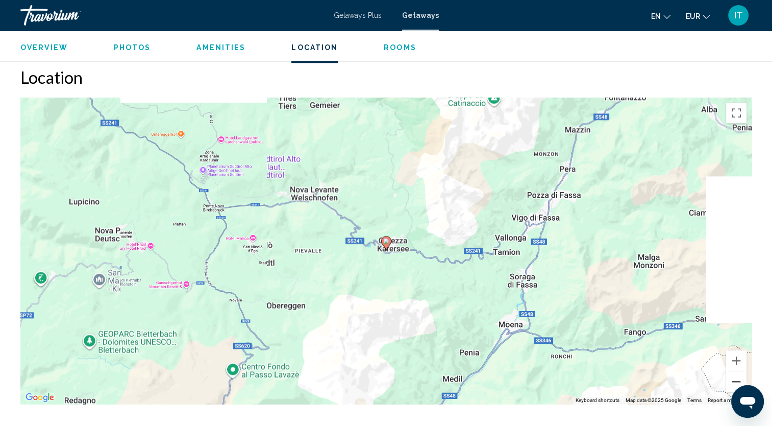
click at [740, 375] on button "Zoom out" at bounding box center [736, 381] width 20 height 20
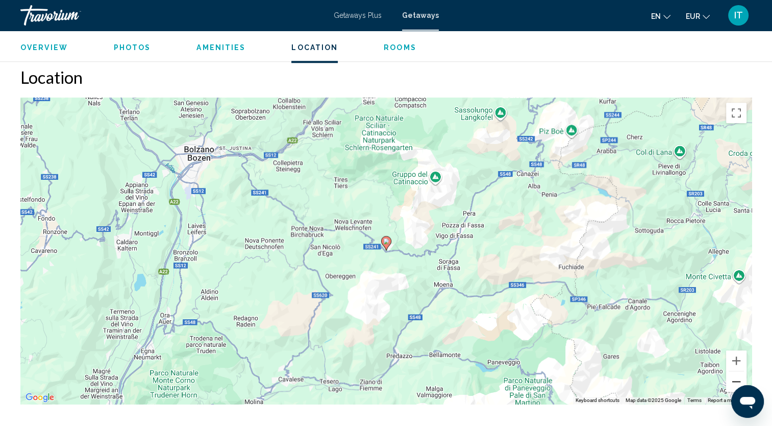
click at [740, 375] on button "Zoom out" at bounding box center [736, 381] width 20 height 20
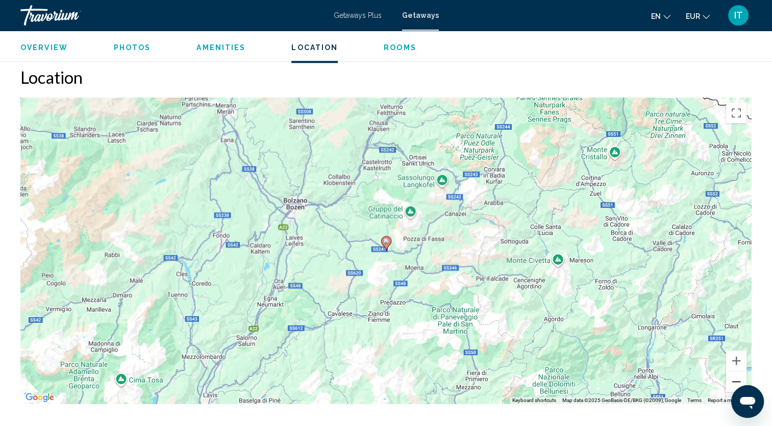
click at [740, 375] on button "Zoom out" at bounding box center [736, 381] width 20 height 20
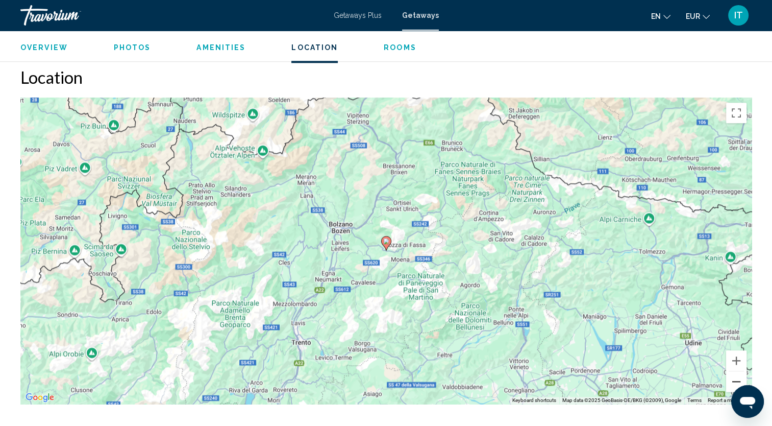
click at [740, 375] on button "Zoom out" at bounding box center [736, 381] width 20 height 20
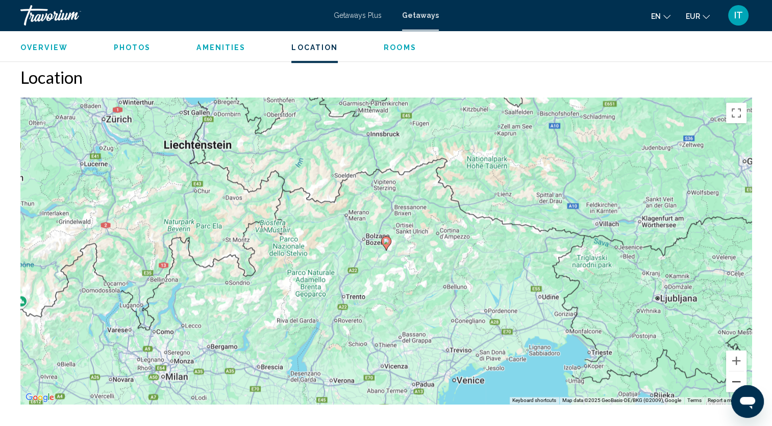
click at [740, 375] on button "Zoom out" at bounding box center [736, 381] width 20 height 20
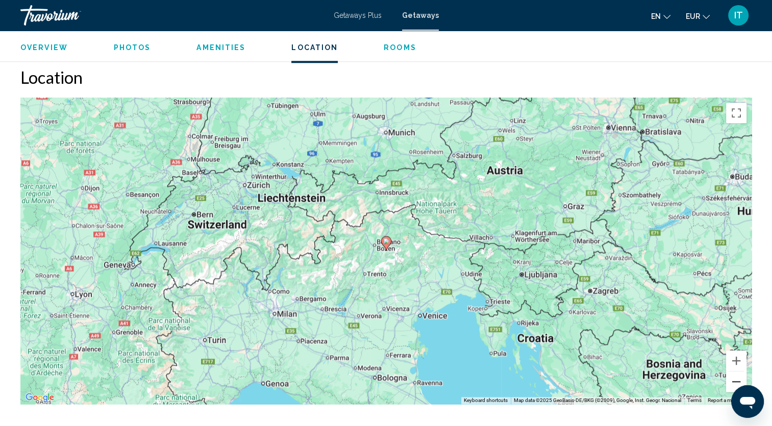
click at [740, 375] on button "Zoom out" at bounding box center [736, 381] width 20 height 20
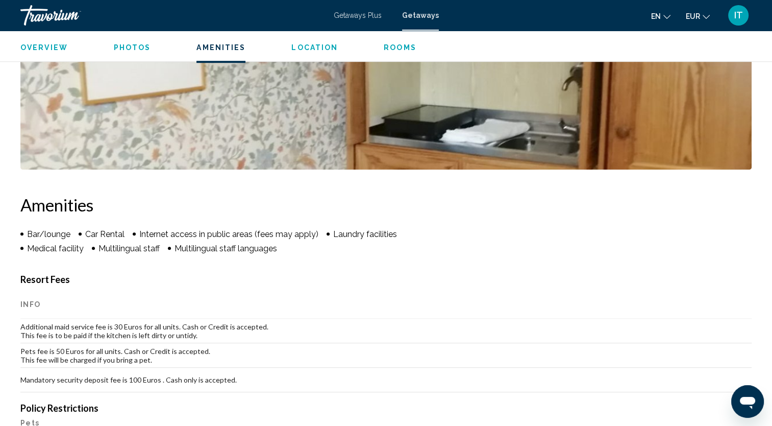
scroll to position [329, 0]
